Goal: Transaction & Acquisition: Purchase product/service

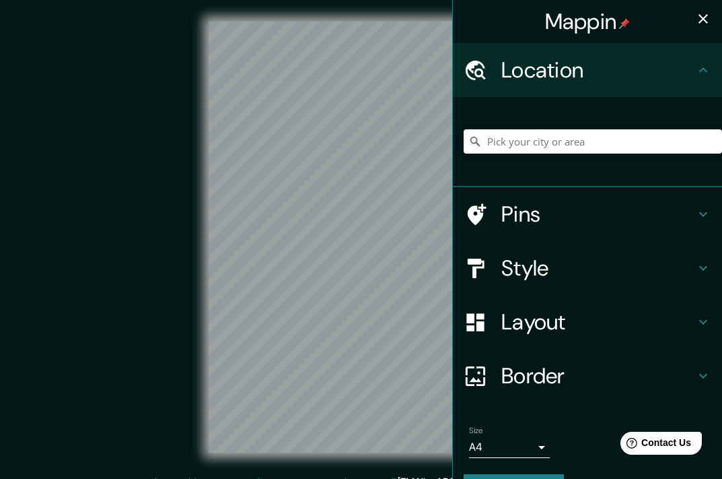
click at [582, 137] on input "Pick your city or area" at bounding box center [593, 141] width 259 height 24
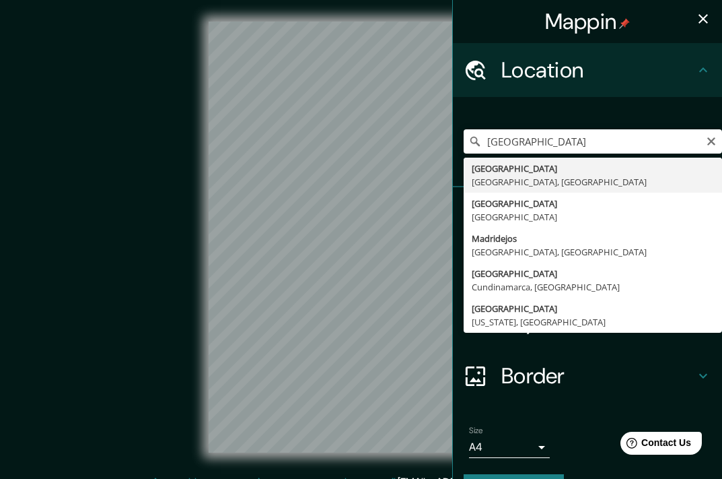
type input "Madrid, Madrid, Spain"
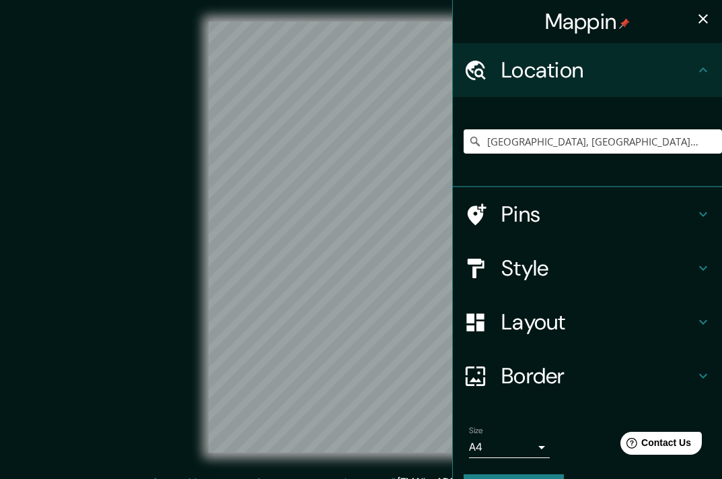
click at [696, 13] on icon "button" at bounding box center [704, 19] width 16 height 16
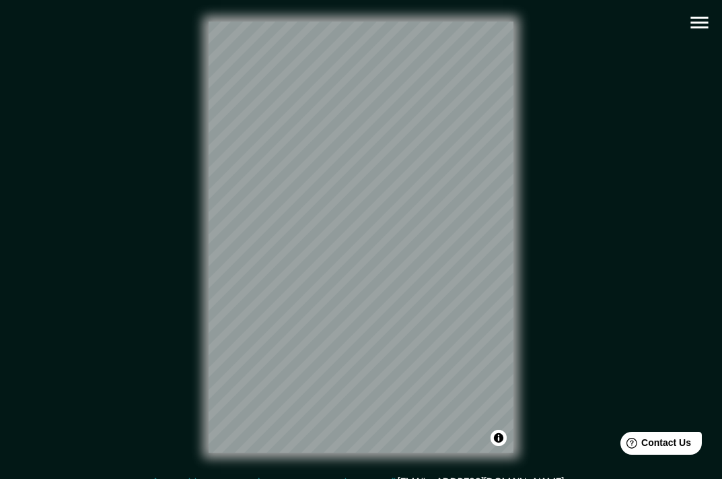
click at [698, 18] on icon "button" at bounding box center [700, 23] width 18 height 12
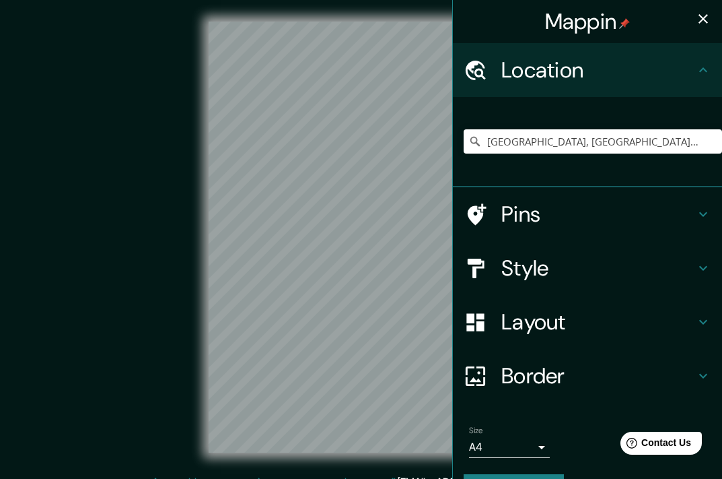
click at [579, 379] on h4 "Border" at bounding box center [599, 375] width 194 height 27
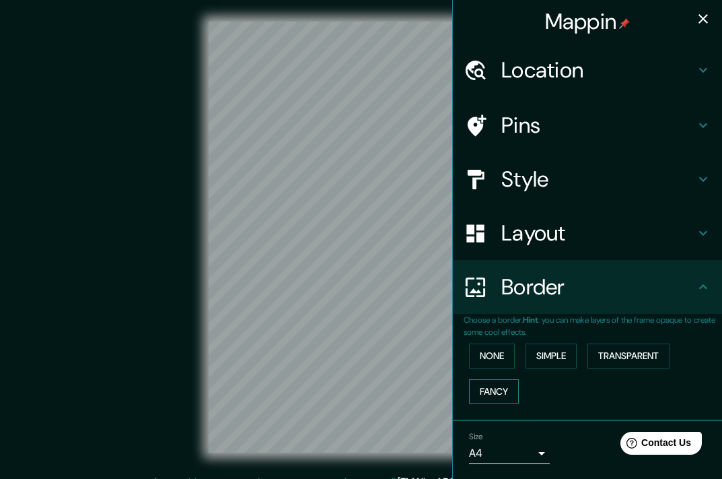
click at [497, 386] on button "Fancy" at bounding box center [494, 391] width 50 height 25
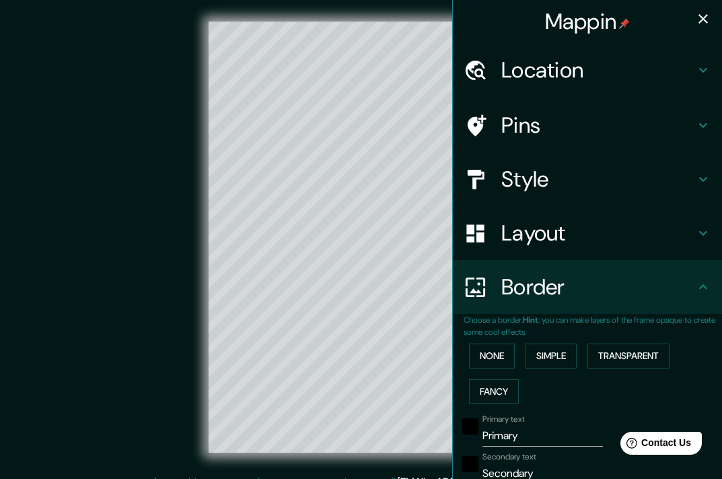
click at [690, 13] on button "button" at bounding box center [703, 18] width 27 height 27
type input "181"
type input "36"
type input "18"
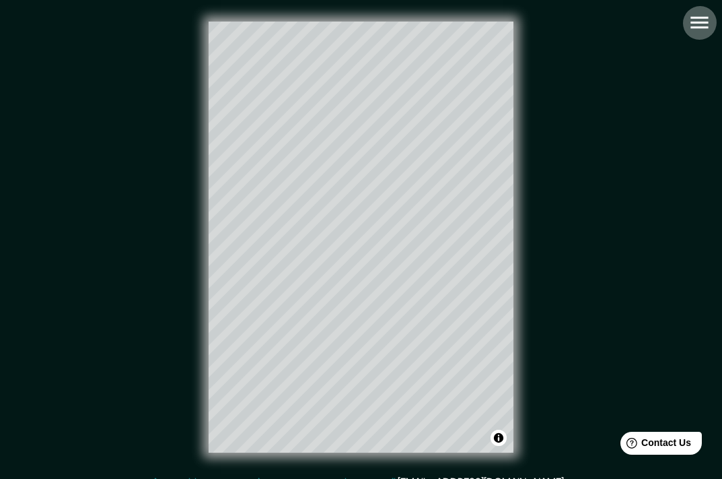
click at [700, 17] on icon "button" at bounding box center [700, 23] width 18 height 12
type input "181"
type input "36"
type input "18"
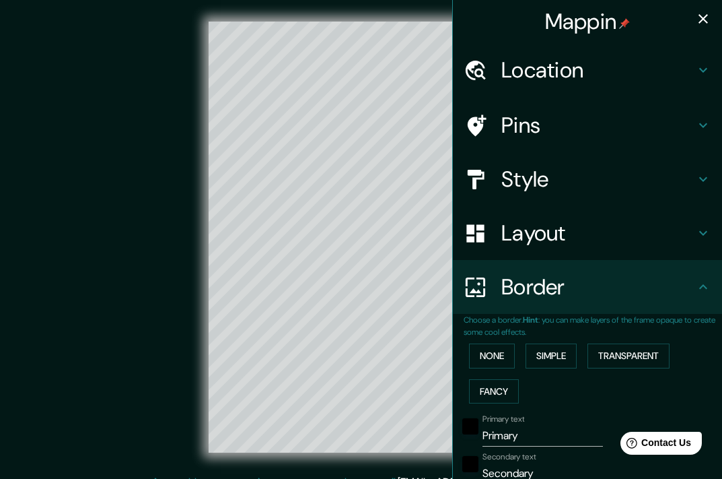
scroll to position [269, 0]
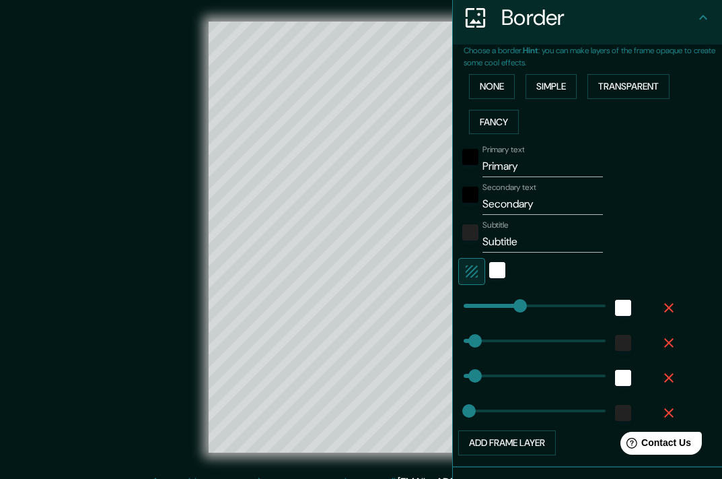
click at [516, 211] on input "Secondary" at bounding box center [543, 204] width 121 height 22
paste input "España"
type input "España"
type input "181"
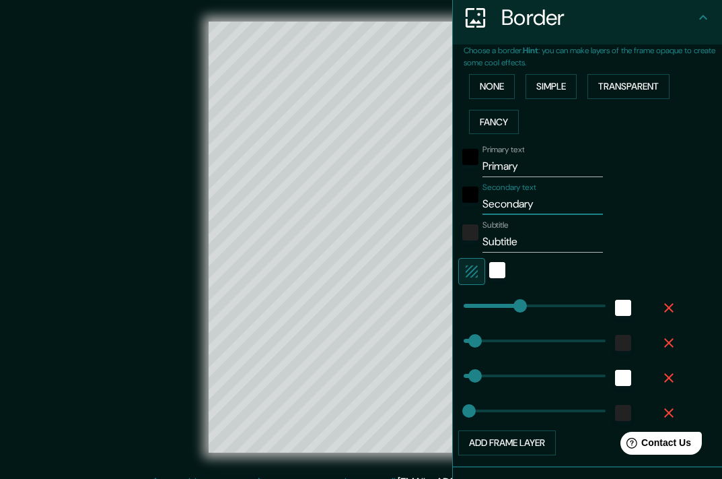
type input "36"
type input "18"
type input "España"
click at [551, 168] on input "Primary" at bounding box center [543, 167] width 121 height 22
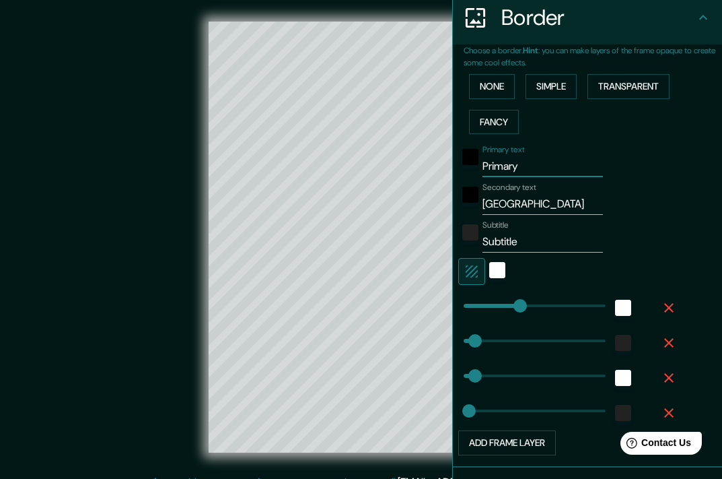
click at [551, 168] on input "Primary" at bounding box center [543, 167] width 121 height 22
type input "m"
type input "181"
type input "36"
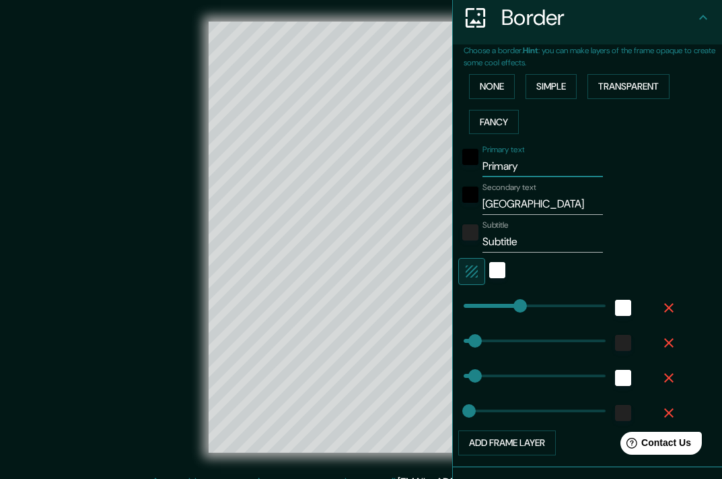
type input "18"
type input "ma"
type input "181"
type input "36"
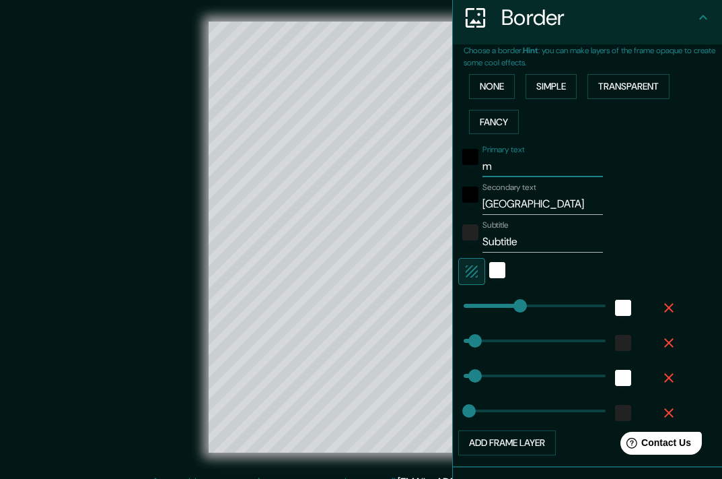
type input "18"
type input "mad"
type input "181"
type input "36"
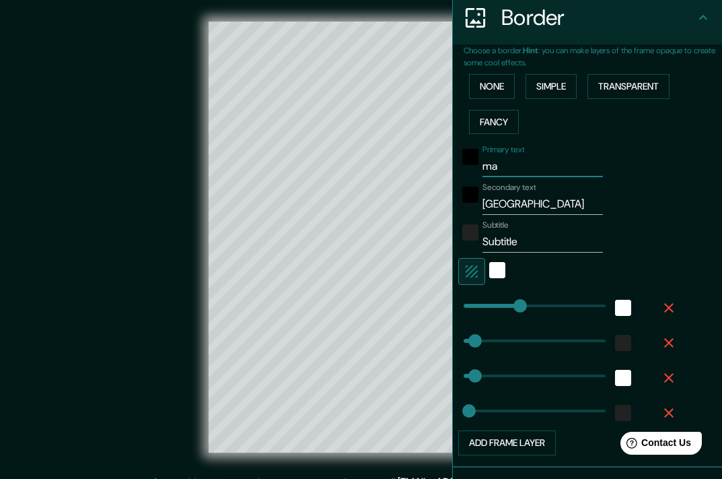
type input "18"
type input "madr"
type input "181"
type input "36"
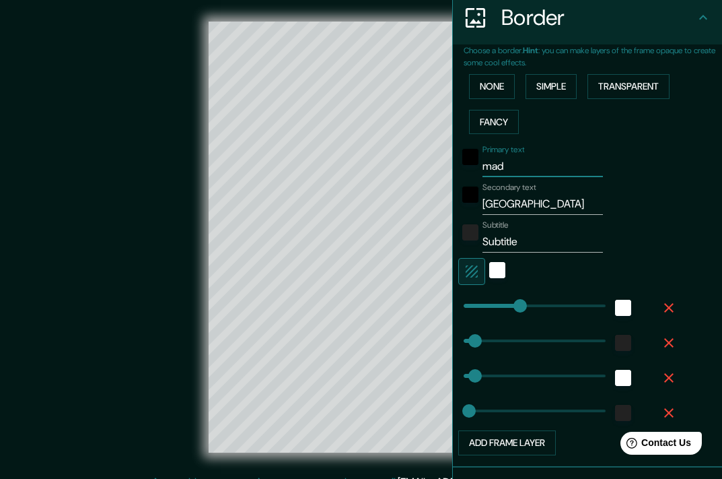
type input "18"
type input "madri"
type input "181"
type input "36"
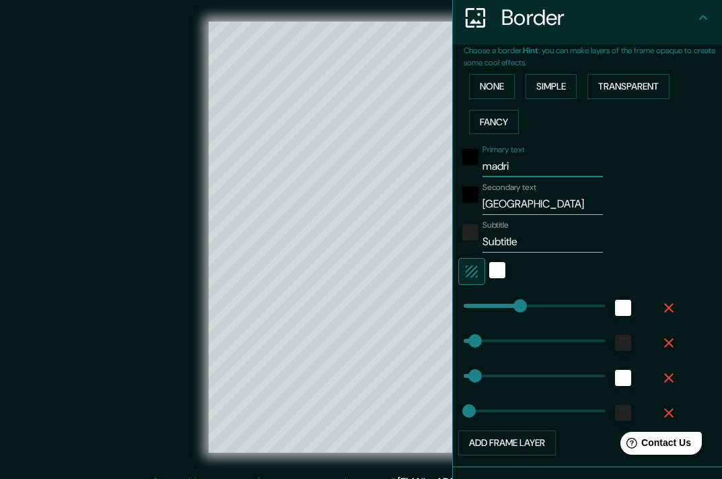
type input "18"
type input "madrid"
type input "181"
type input "36"
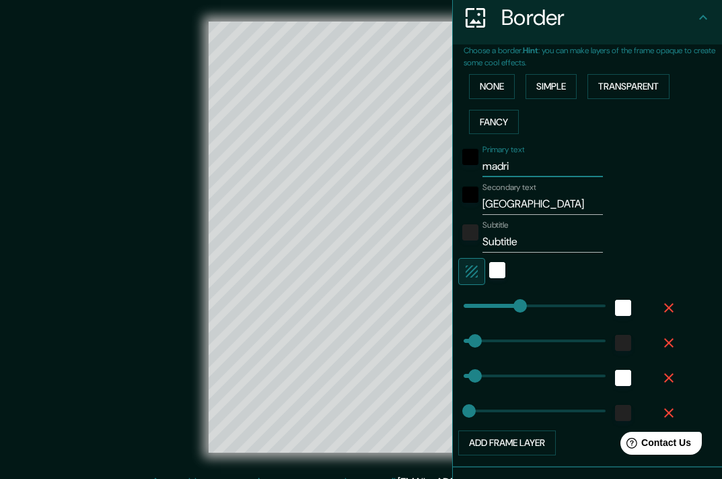
type input "18"
type input "madrid"
click at [533, 242] on input "Subtitle" at bounding box center [543, 242] width 121 height 22
paste input "40°30′N 3°40′O"
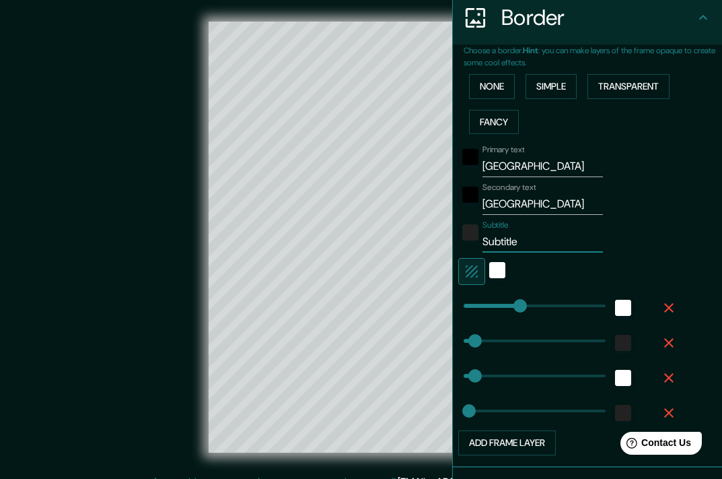
type input "40°30′N 3°40′O"
type input "181"
type input "36"
type input "18"
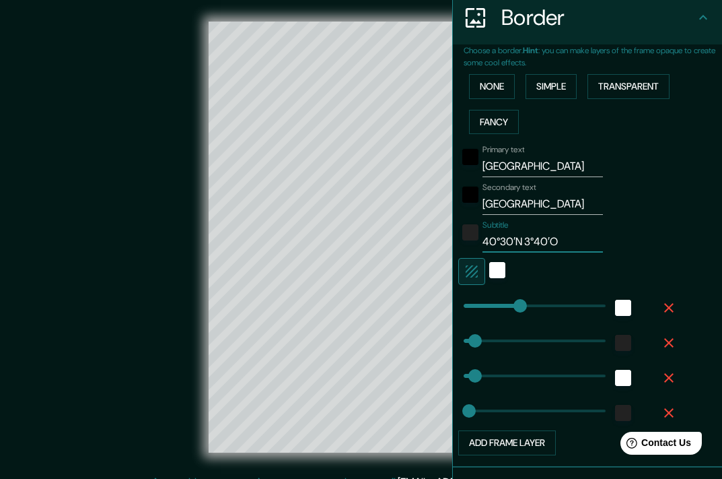
type input "40°30′N 3°40′O"
click at [654, 205] on div "Secondary text España" at bounding box center [569, 198] width 221 height 32
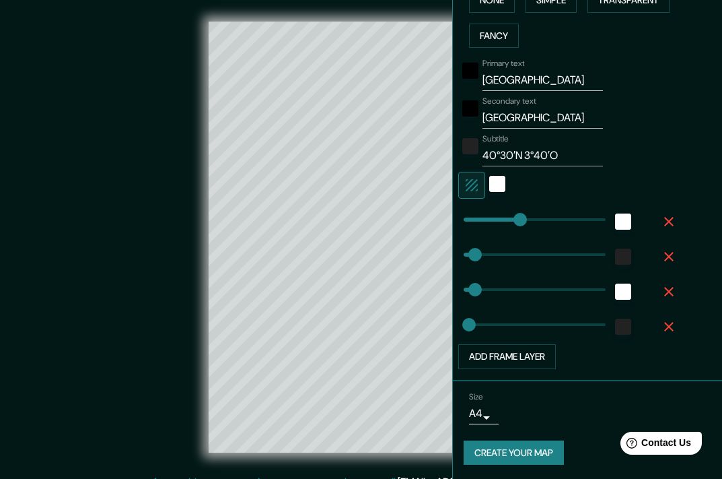
scroll to position [358, 0]
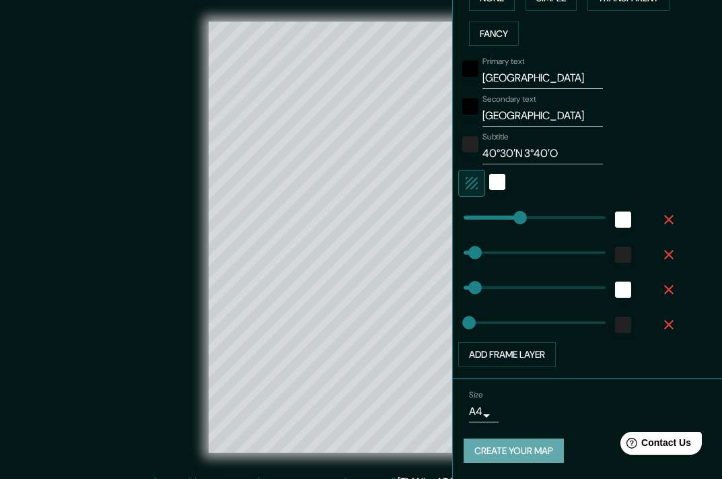
click at [526, 454] on button "Create your map" at bounding box center [514, 450] width 100 height 25
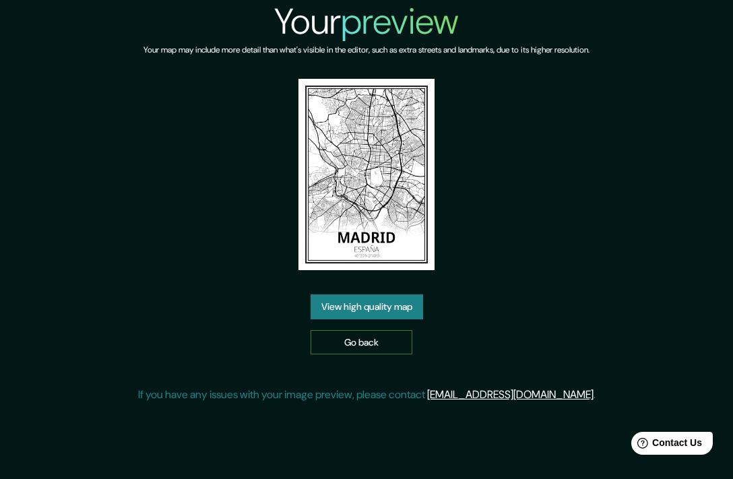
click at [376, 340] on link "Go back" at bounding box center [361, 342] width 102 height 25
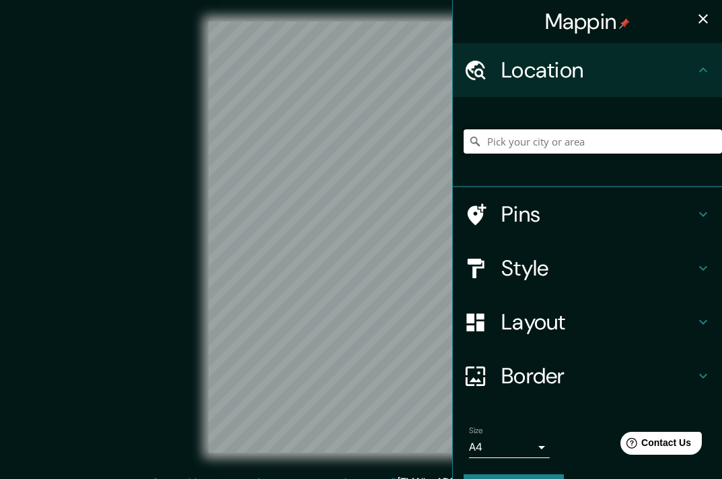
click at [607, 143] on input "Pick your city or area" at bounding box center [593, 141] width 259 height 24
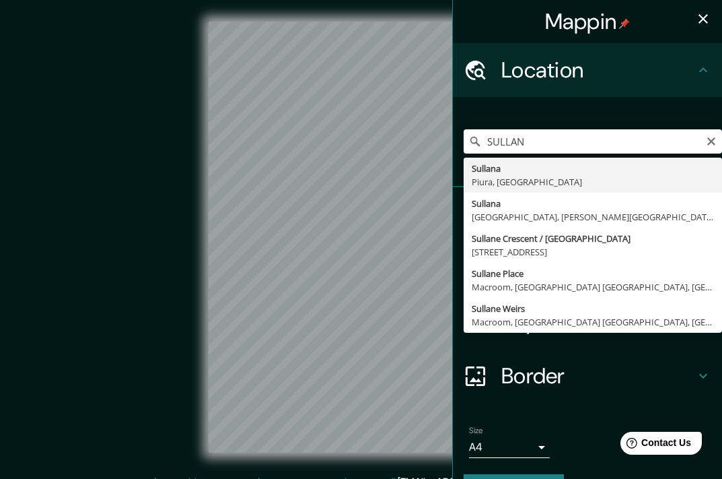
type input "Sullana, Piura, Peru"
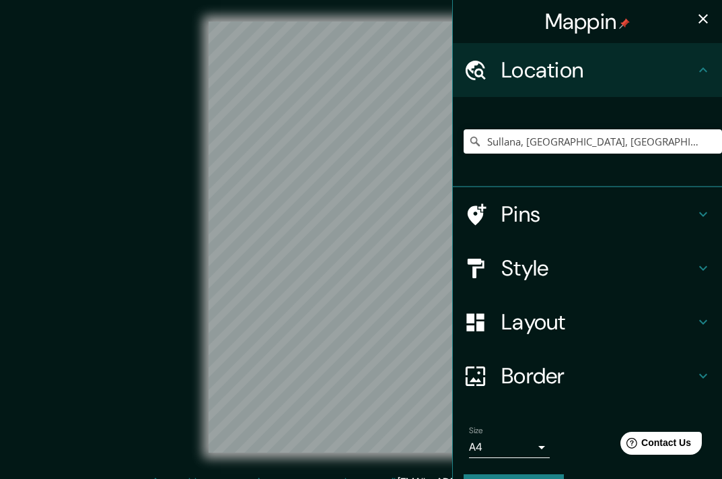
click at [584, 260] on h4 "Style" at bounding box center [599, 268] width 194 height 27
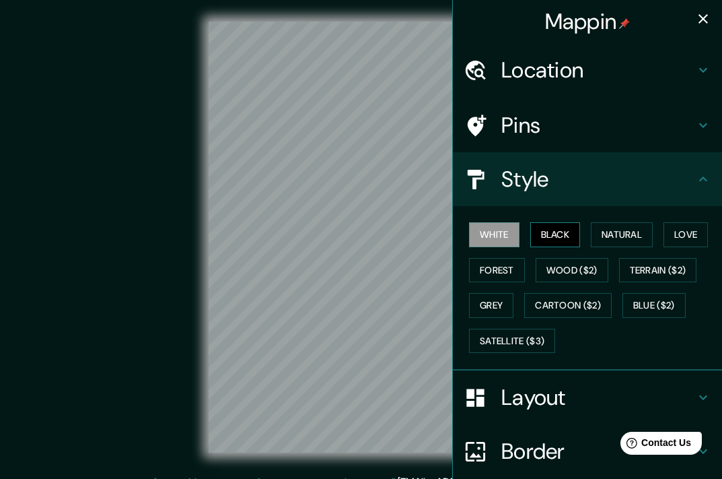
drag, startPoint x: 550, startPoint y: 232, endPoint x: 559, endPoint y: 205, distance: 28.3
click at [551, 225] on button "Black" at bounding box center [556, 234] width 50 height 25
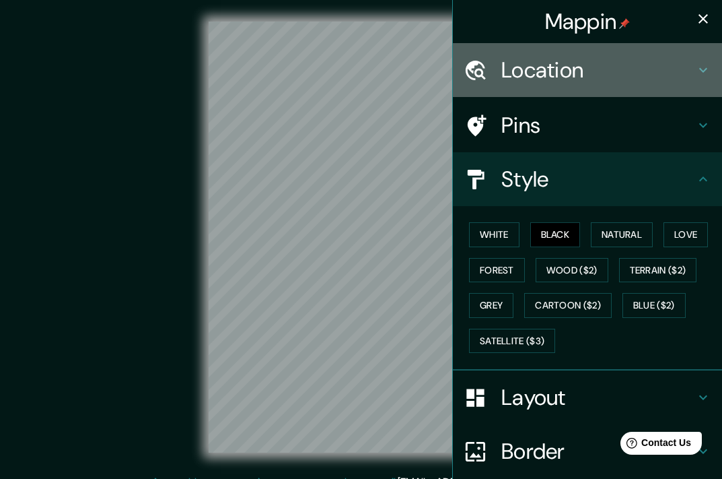
click at [585, 74] on h4 "Location" at bounding box center [599, 70] width 194 height 27
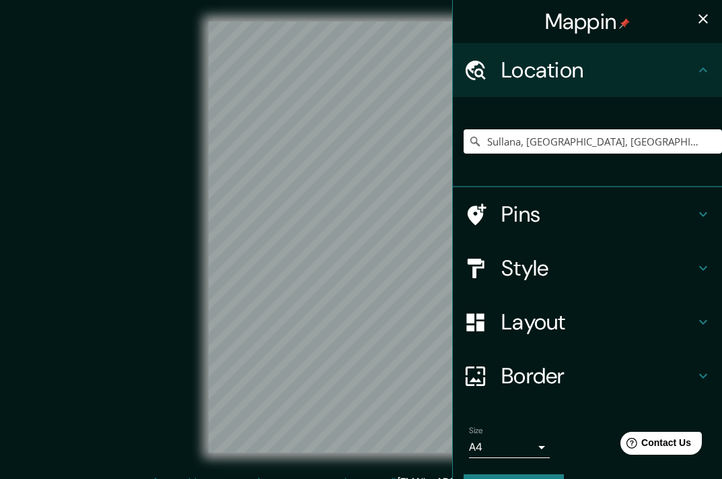
click at [696, 24] on icon "button" at bounding box center [704, 19] width 16 height 16
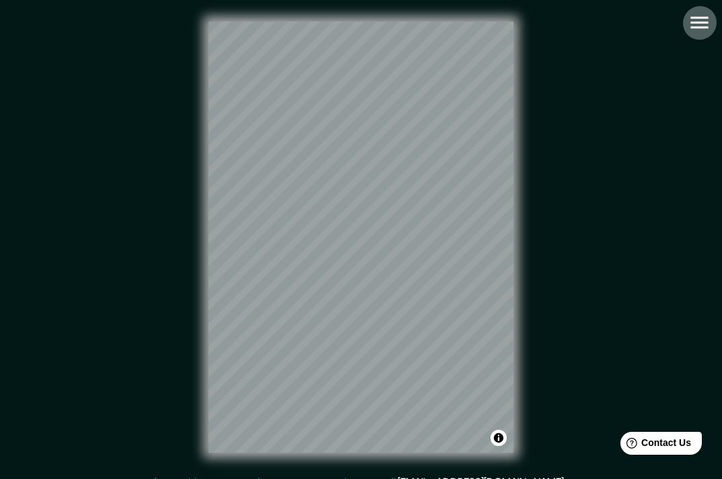
click at [700, 19] on icon "button" at bounding box center [700, 23] width 24 height 24
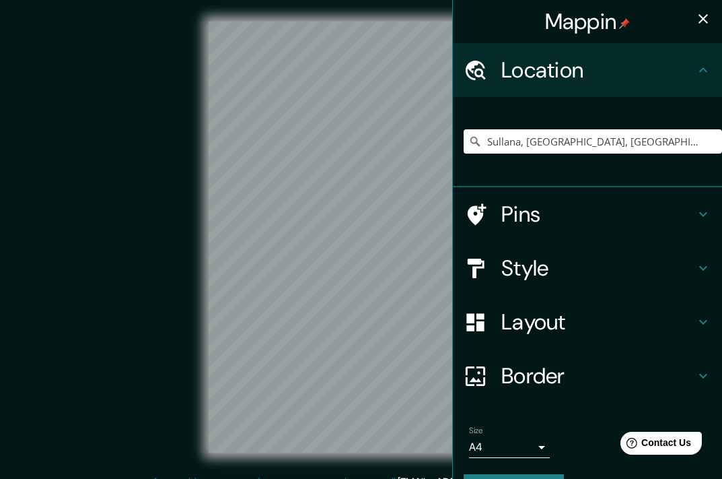
click at [587, 374] on h4 "Border" at bounding box center [599, 375] width 194 height 27
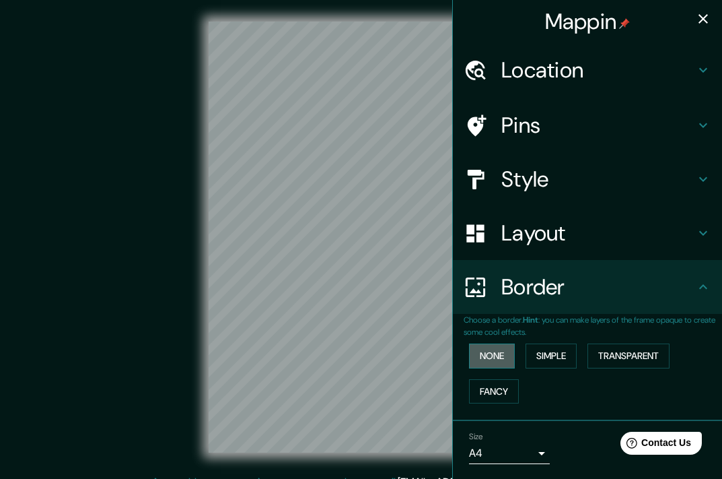
click at [497, 358] on button "None" at bounding box center [492, 355] width 46 height 25
click at [527, 360] on button "Simple" at bounding box center [551, 355] width 51 height 25
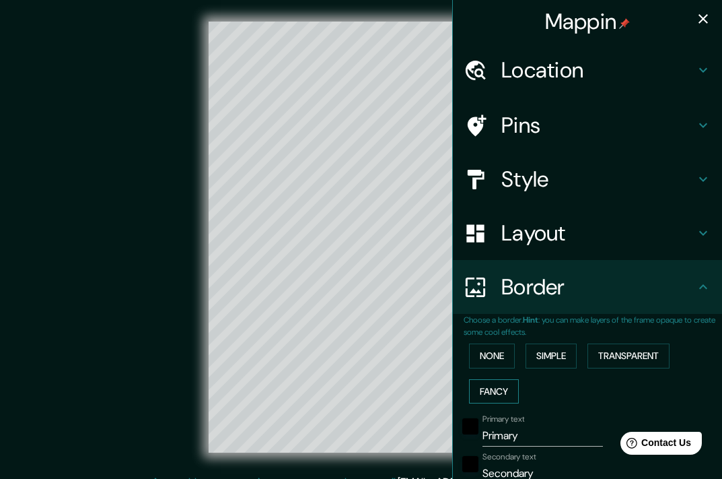
click at [481, 394] on button "Fancy" at bounding box center [494, 391] width 50 height 25
click at [696, 13] on icon "button" at bounding box center [704, 19] width 16 height 16
type input "181"
type input "36"
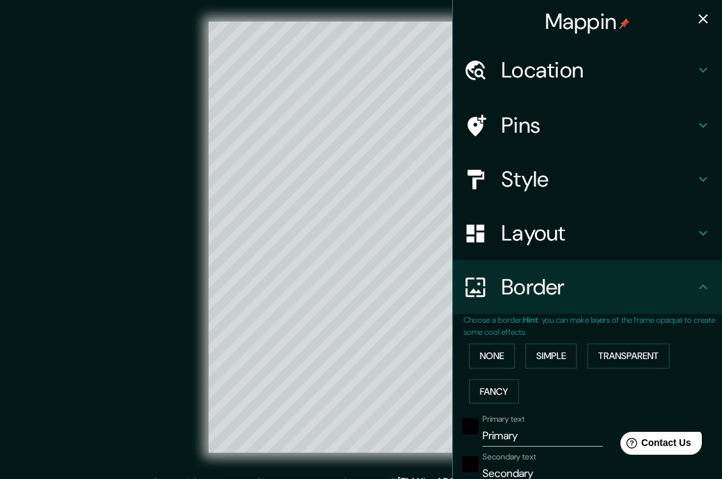
type input "18"
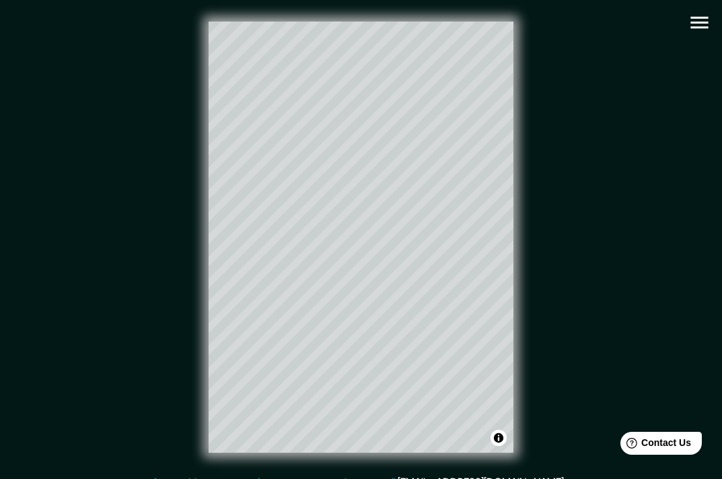
click at [704, 28] on icon "button" at bounding box center [700, 23] width 18 height 12
type input "181"
type input "36"
type input "18"
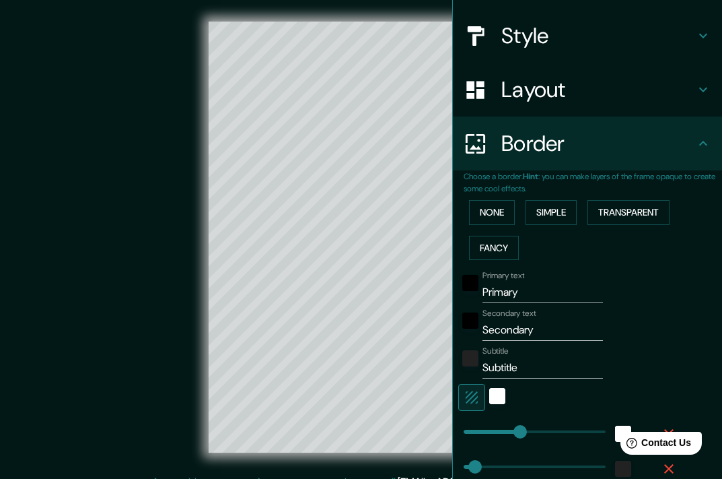
scroll to position [337, 0]
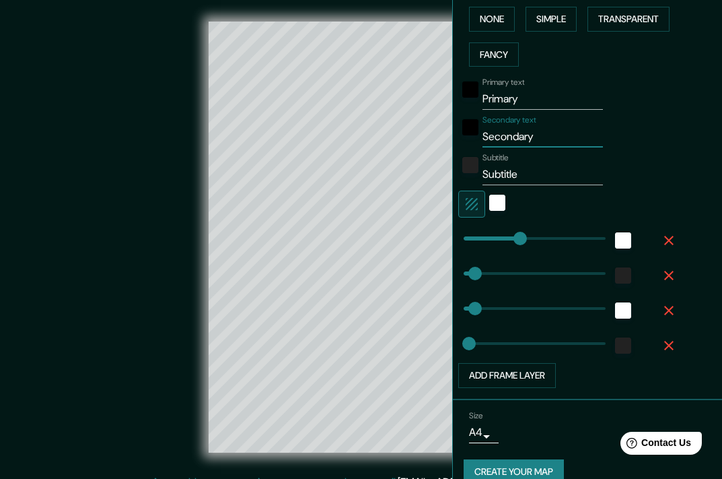
click at [539, 139] on input "Secondary" at bounding box center [543, 137] width 121 height 22
paste input "Perú"
type input "Perú"
type input "181"
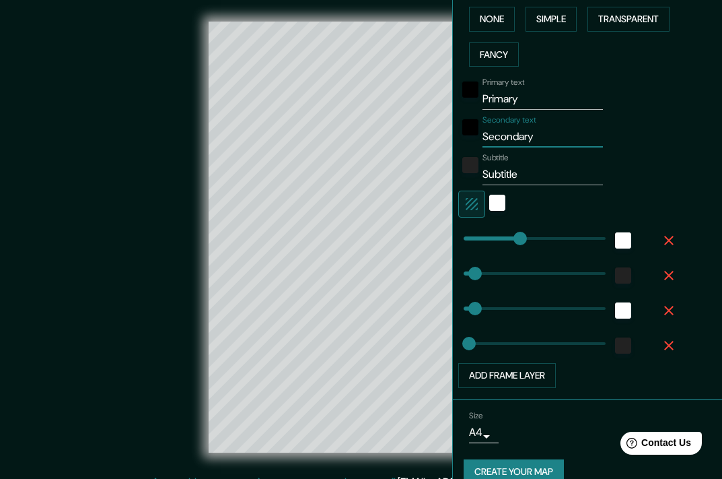
type input "36"
type input "18"
type input "Perú"
click at [540, 93] on input "Primary" at bounding box center [543, 99] width 121 height 22
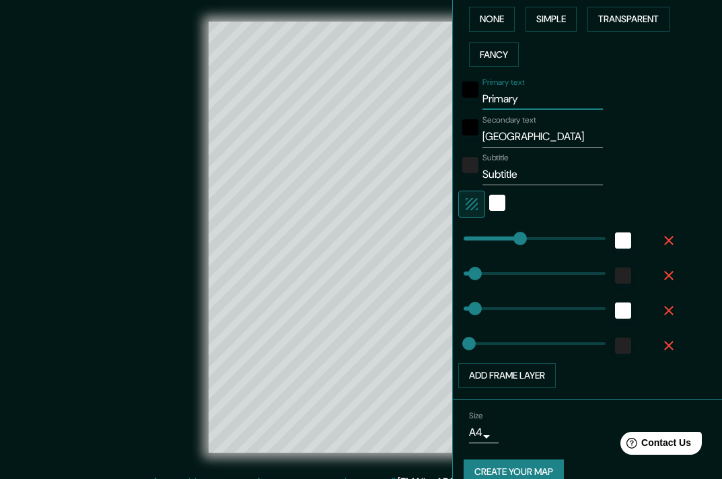
click at [540, 93] on input "Primary" at bounding box center [543, 99] width 121 height 22
type input "S"
type input "181"
type input "36"
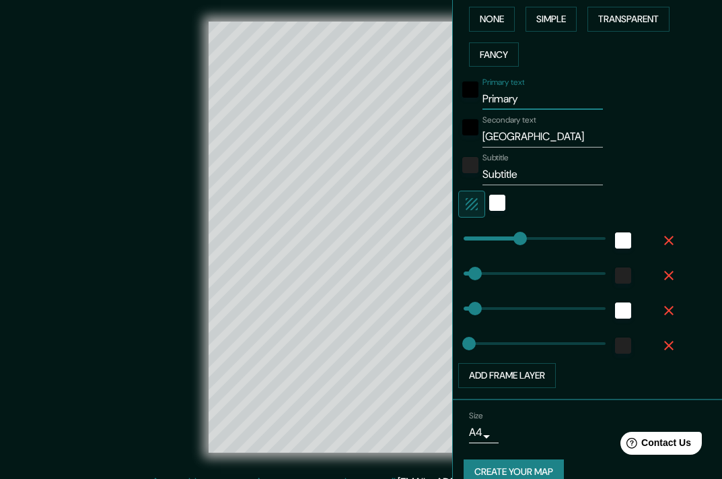
type input "18"
type input "SU"
type input "181"
type input "36"
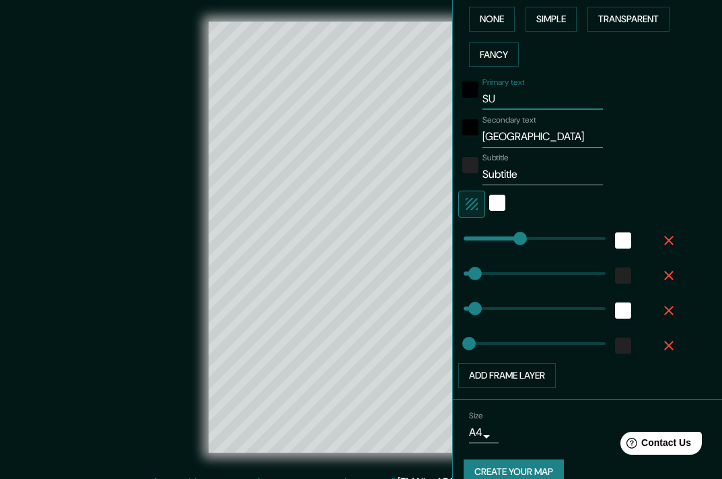
type input "18"
type input "SUL"
type input "181"
type input "36"
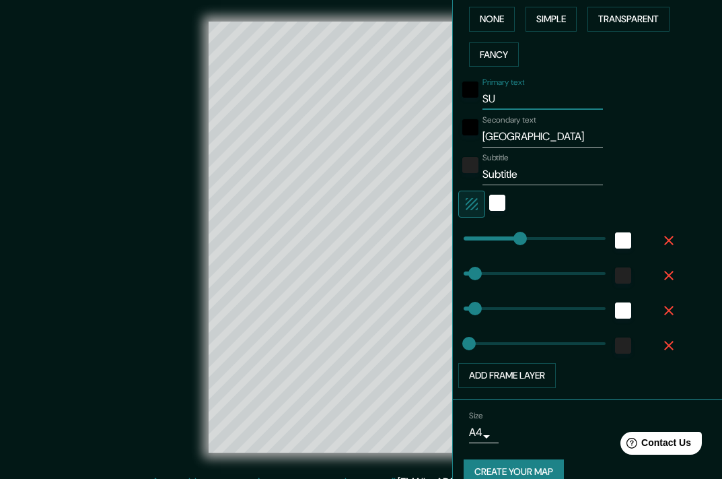
type input "18"
type input "SULL"
type input "181"
type input "36"
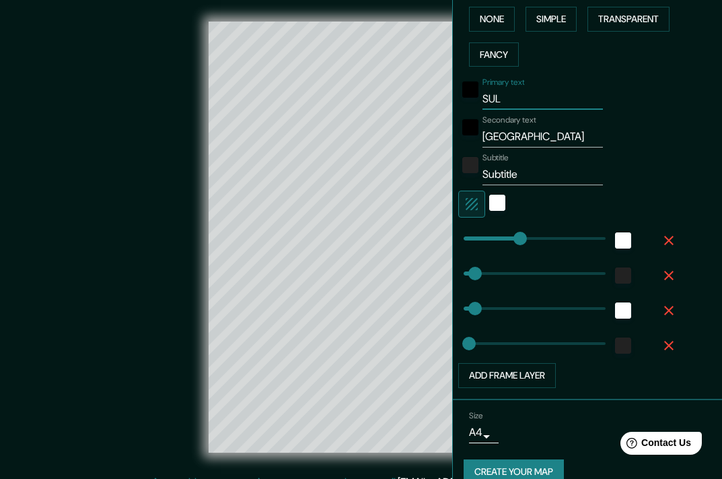
type input "18"
type input "SULLA"
type input "181"
type input "36"
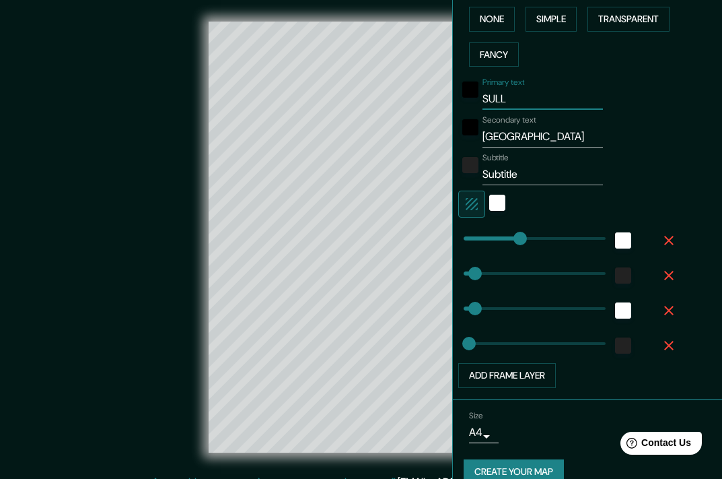
type input "18"
type input "SULLAN"
type input "181"
type input "36"
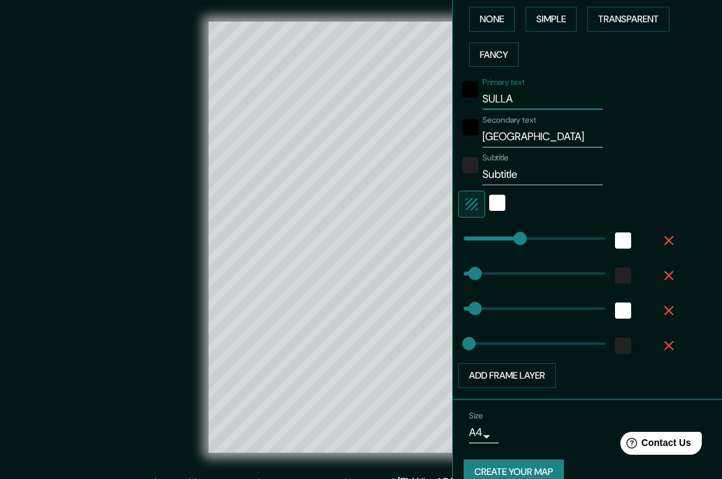
type input "18"
type input "SULLANA"
type input "181"
type input "36"
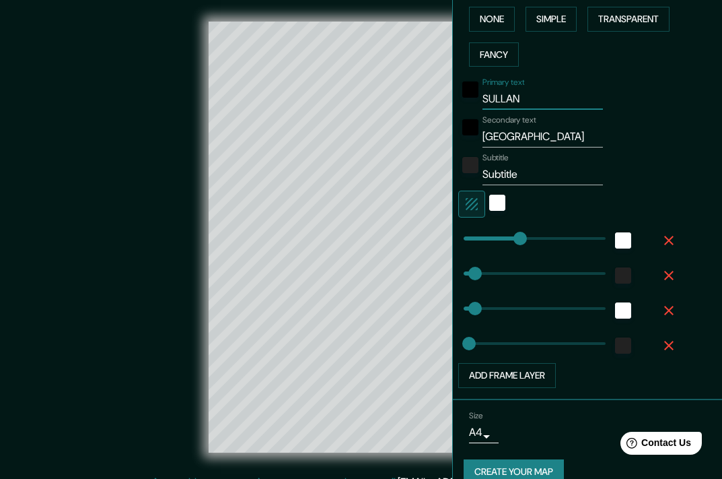
type input "18"
type input "SULLANA"
click at [518, 164] on input "Subtitle" at bounding box center [543, 175] width 121 height 22
paste input "4°54′14″S 80°41′07″O"
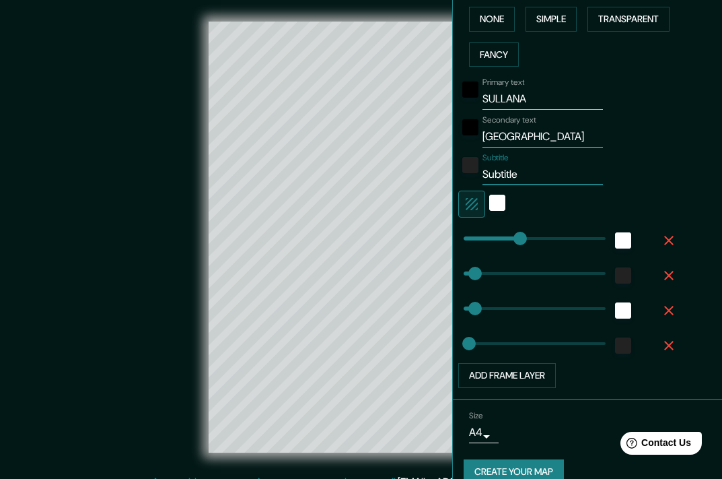
type input "4°54′14″S 80°41′07″O"
type input "181"
type input "36"
type input "18"
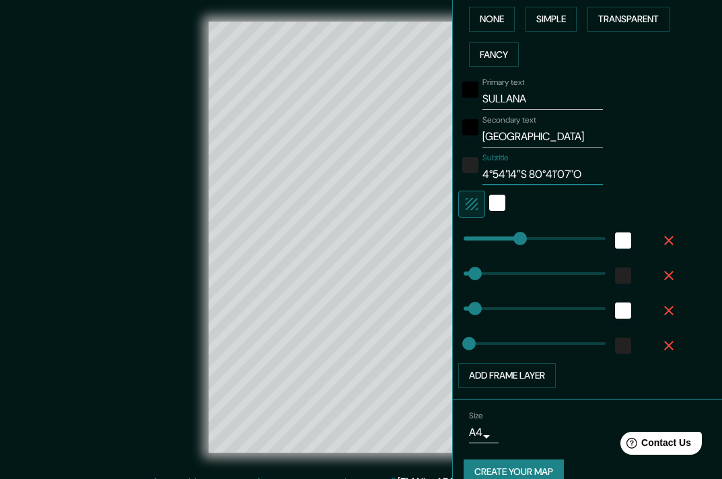
type input "4°54′14″S 80°41′07″O"
click at [652, 111] on div "Primary text SULLANA Secondary text Perú Subtitle 4°54′14″S 80°41′07″O Add fram…" at bounding box center [571, 230] width 215 height 316
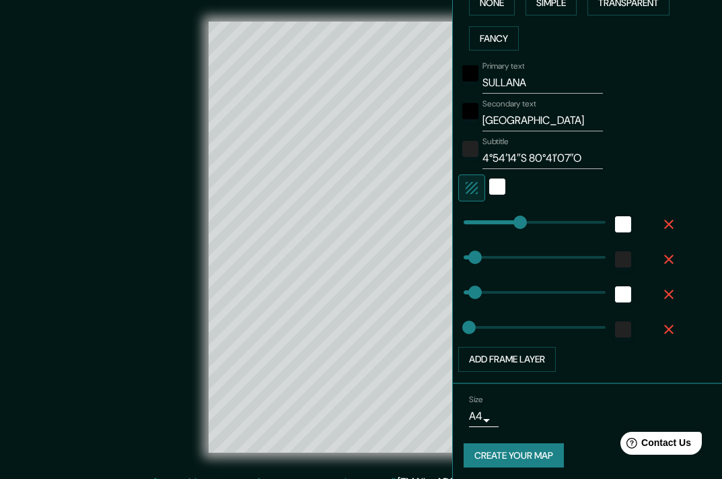
scroll to position [358, 0]
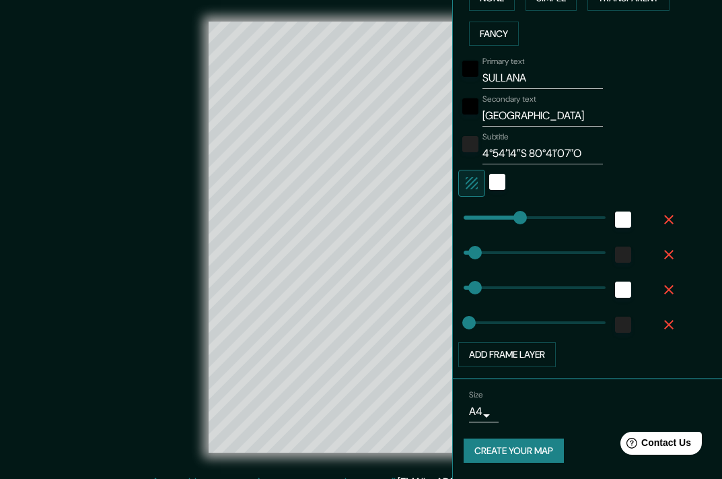
click at [529, 455] on button "Create your map" at bounding box center [514, 450] width 100 height 25
